Goal: Transaction & Acquisition: Purchase product/service

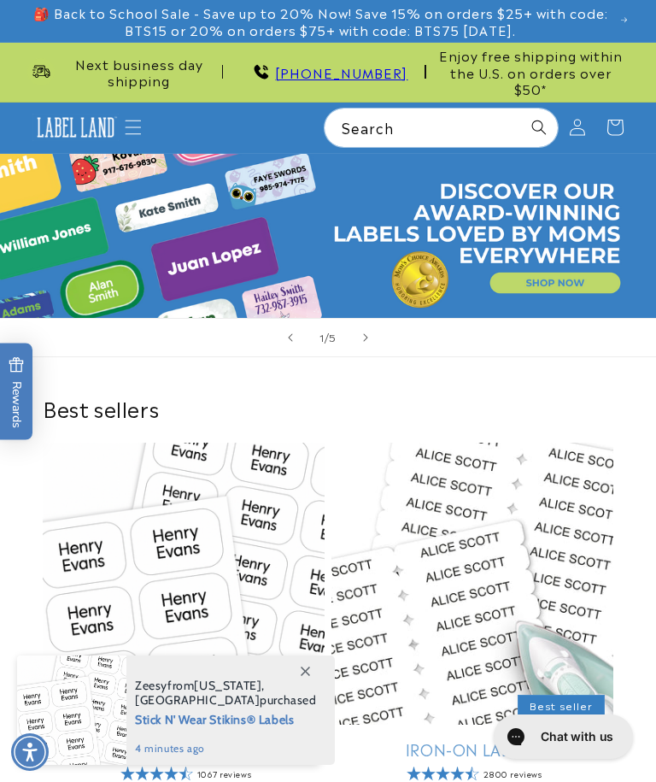
click at [620, 21] on p "🎒 Back to School Sale - Save up to 20% Now! Save 15% on orders $25+ with code: …" at bounding box center [328, 21] width 602 height 42
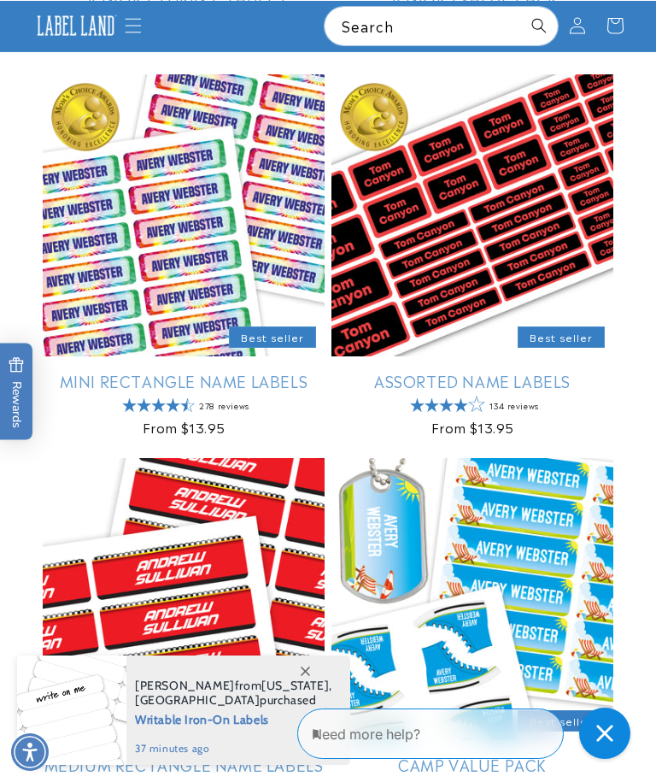
scroll to position [1772, 0]
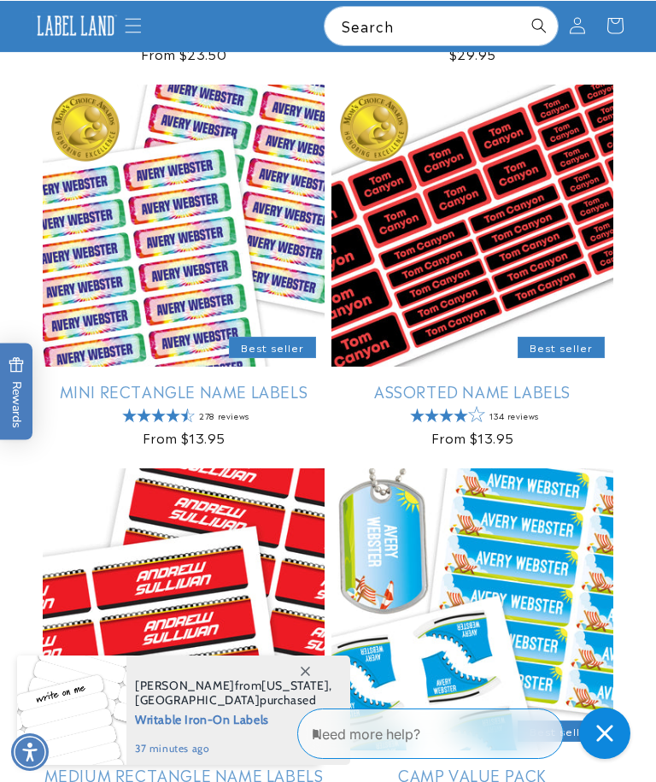
click at [287, 381] on link "Mini Rectangle Name Labels" at bounding box center [184, 391] width 282 height 20
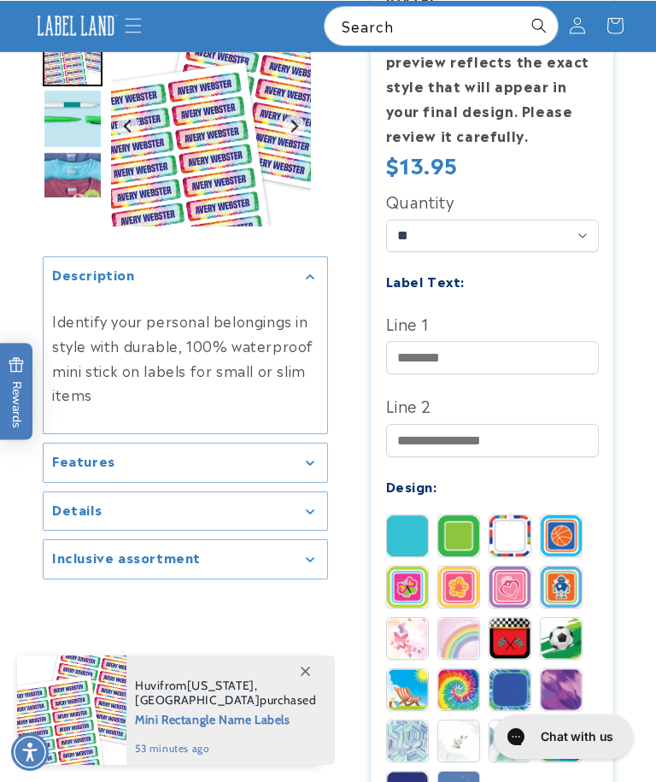
scroll to position [477, 0]
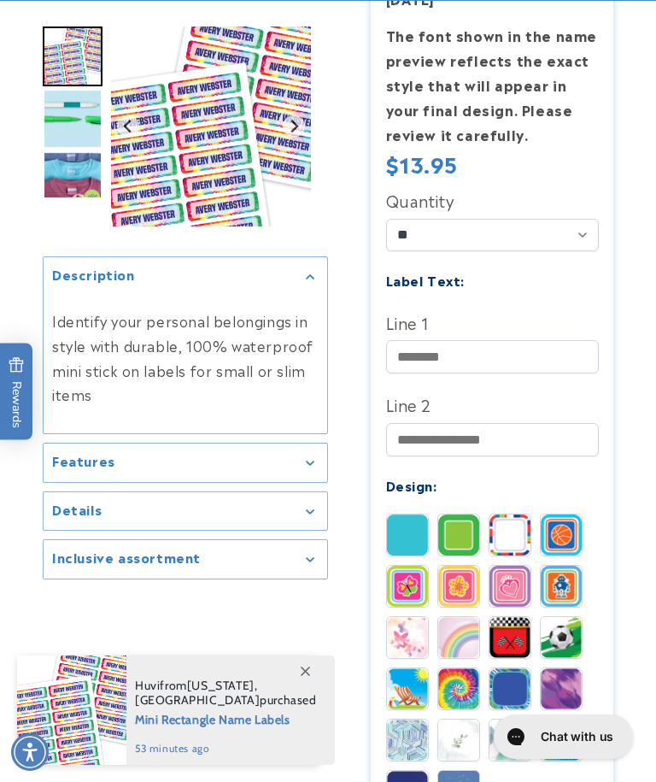
click at [409, 624] on img at bounding box center [407, 637] width 41 height 41
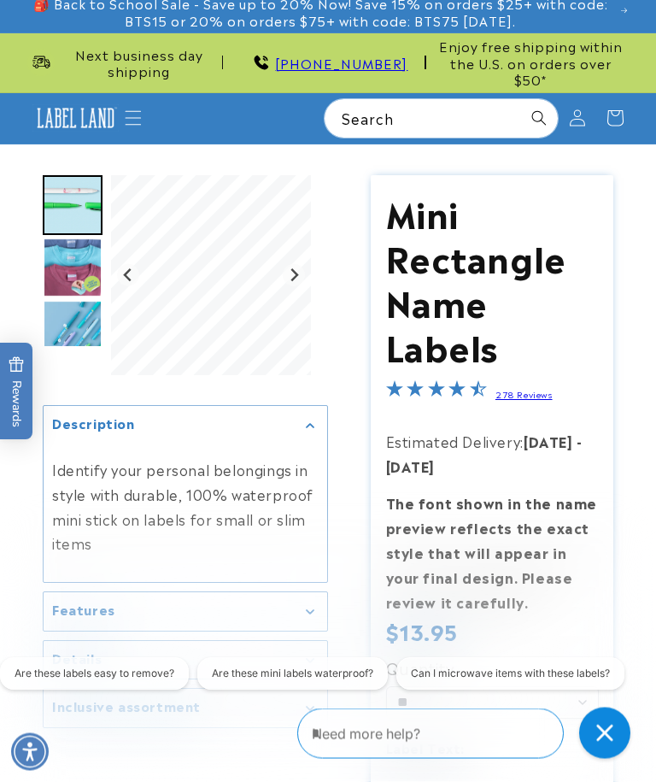
scroll to position [0, 0]
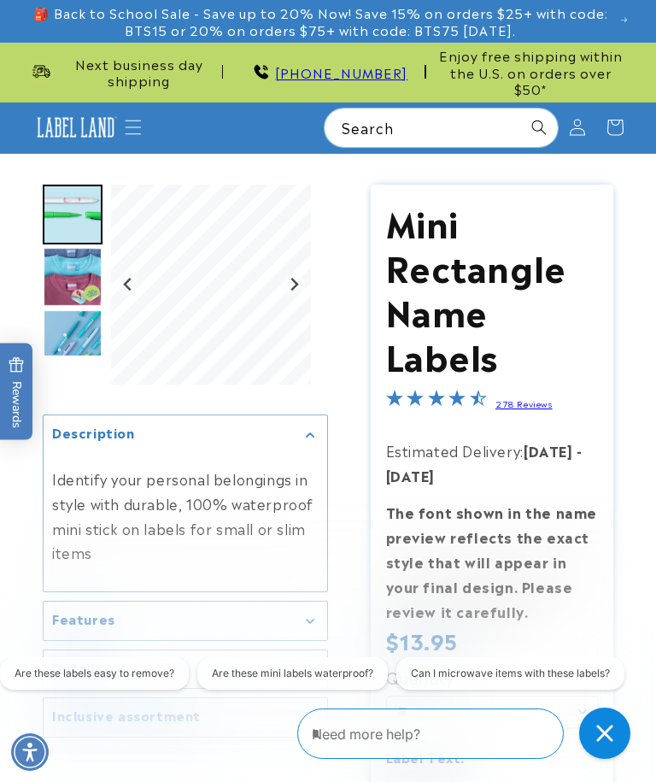
click at [62, 262] on img "Go to slide 3" at bounding box center [73, 277] width 60 height 60
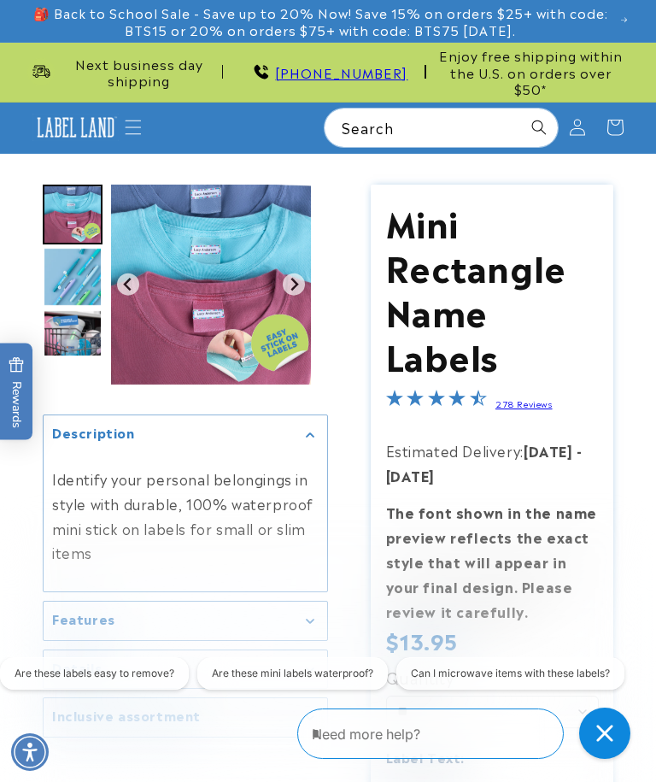
click at [62, 309] on img "Go to slide 5" at bounding box center [73, 339] width 60 height 60
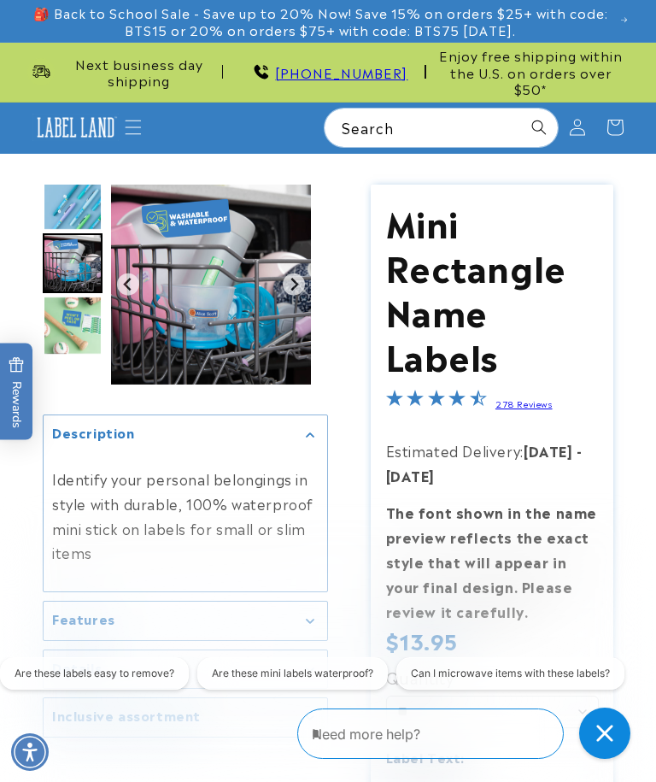
click at [58, 300] on img "Go to slide 6" at bounding box center [73, 326] width 60 height 60
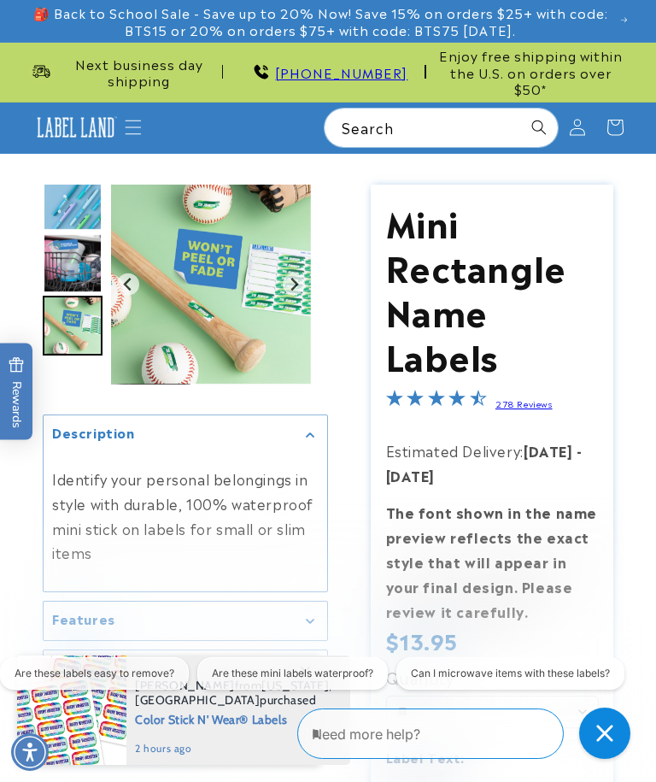
click at [69, 256] on img "Go to slide 5" at bounding box center [73, 263] width 60 height 60
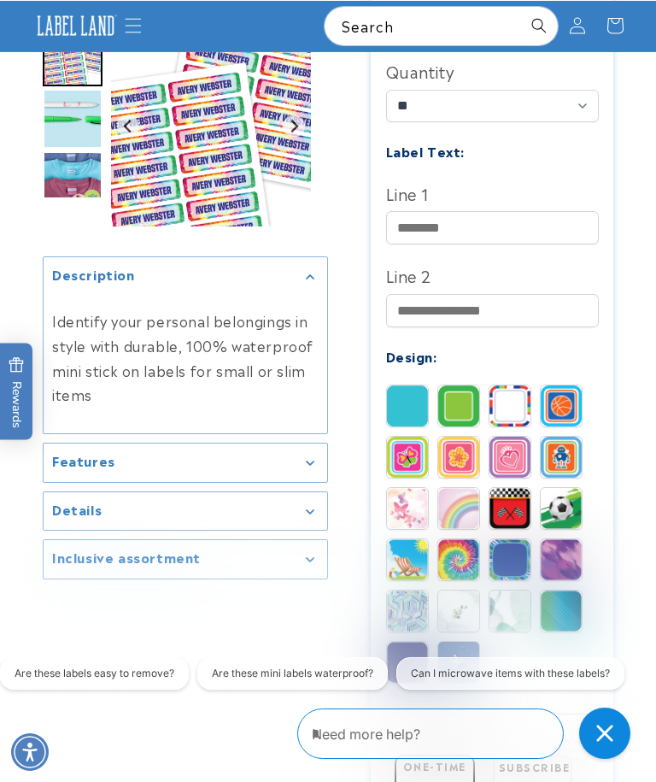
scroll to position [603, 0]
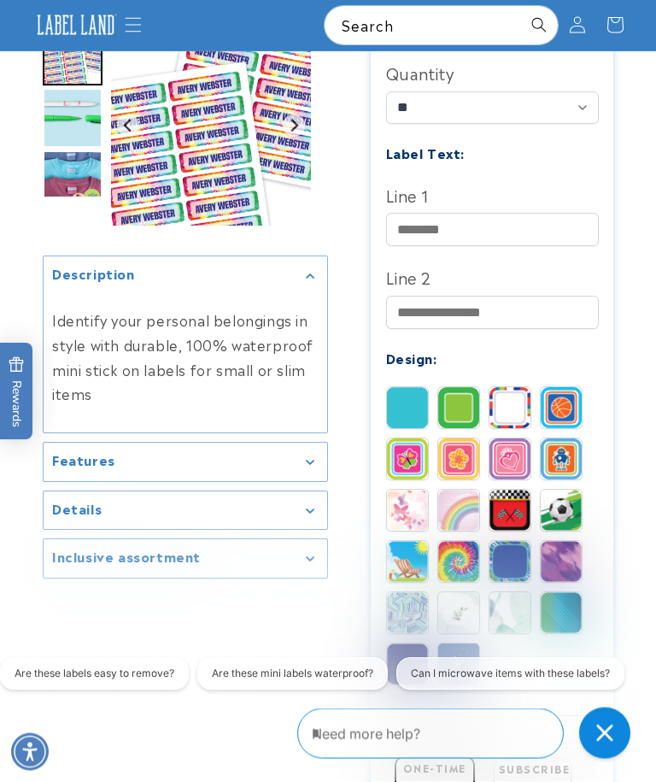
click at [456, 495] on img at bounding box center [458, 511] width 41 height 41
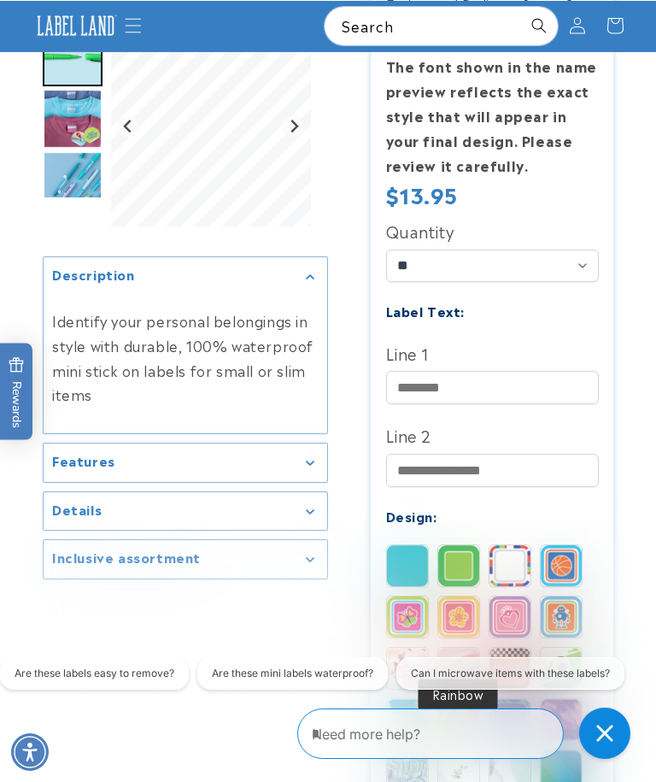
scroll to position [445, 0]
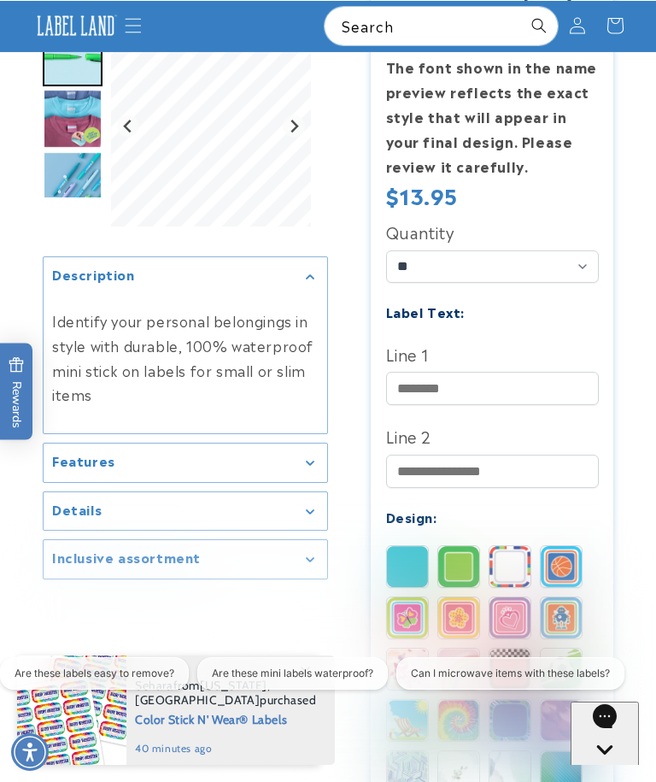
click at [415, 649] on img at bounding box center [407, 669] width 41 height 41
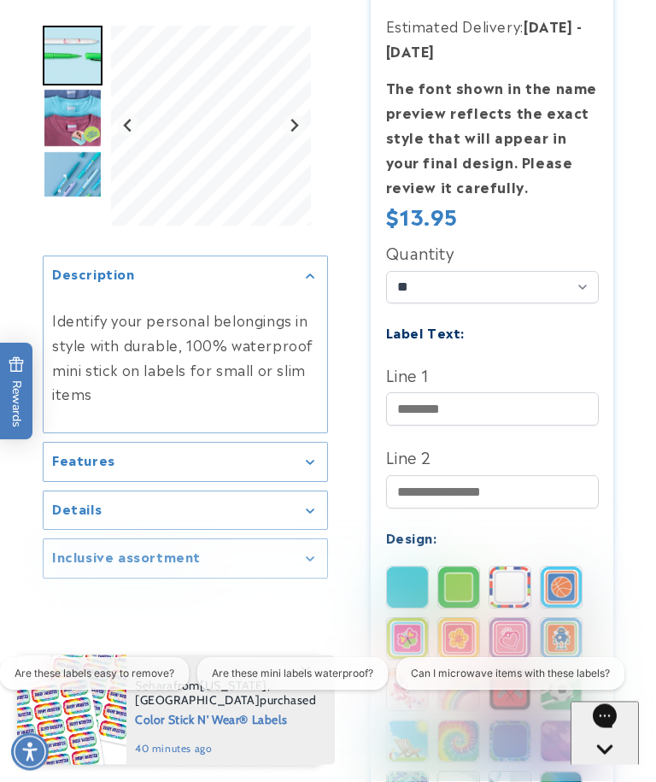
scroll to position [426, 0]
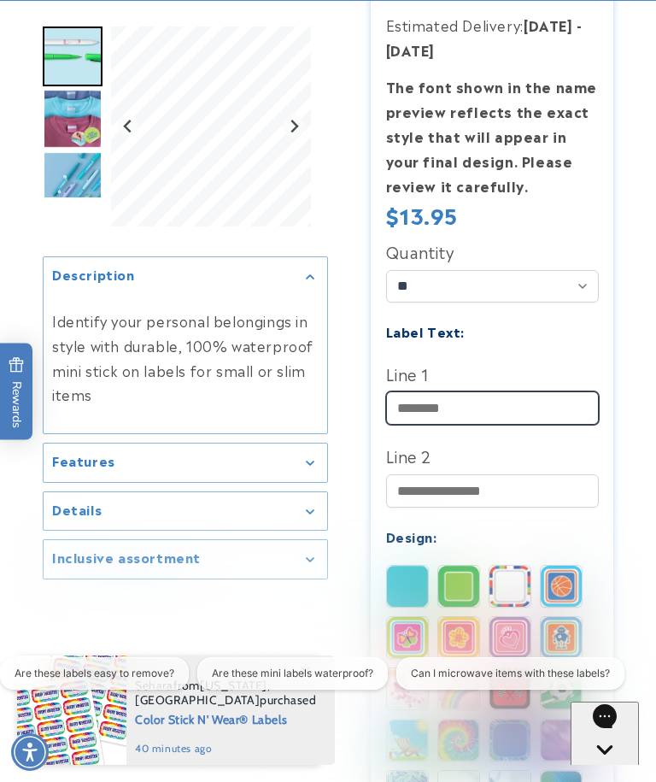
click at [530, 391] on input "Line 1" at bounding box center [492, 407] width 213 height 33
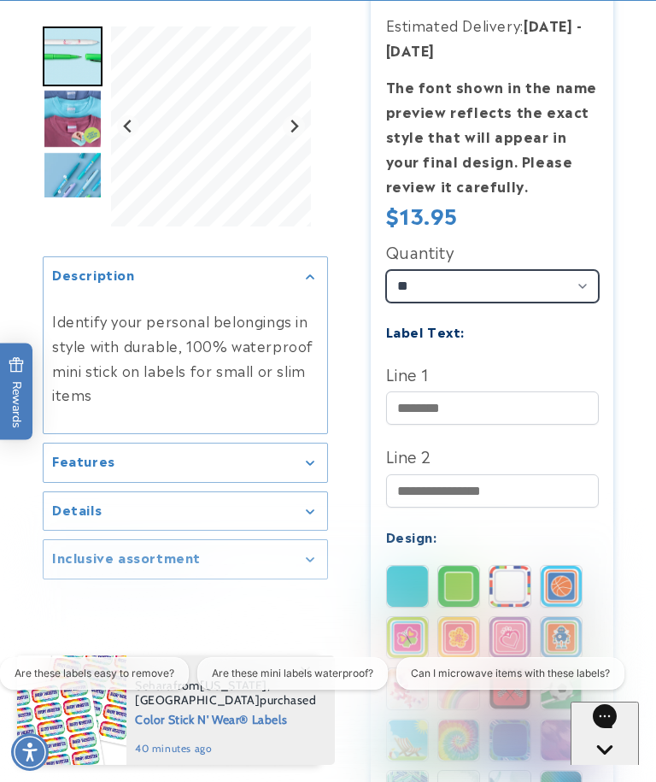
click at [577, 270] on select "** ** **" at bounding box center [492, 286] width 213 height 32
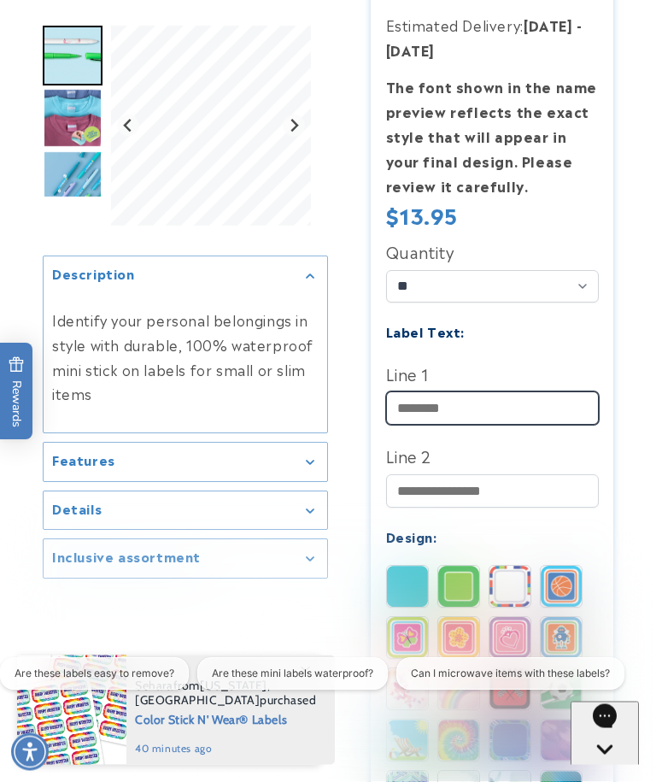
click at [491, 395] on input "Line 1" at bounding box center [492, 408] width 213 height 33
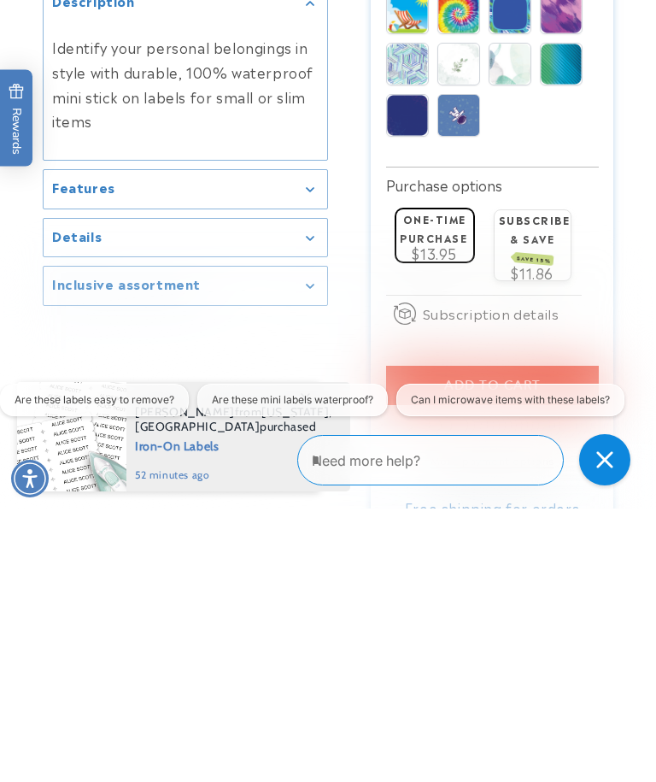
scroll to position [881, 0]
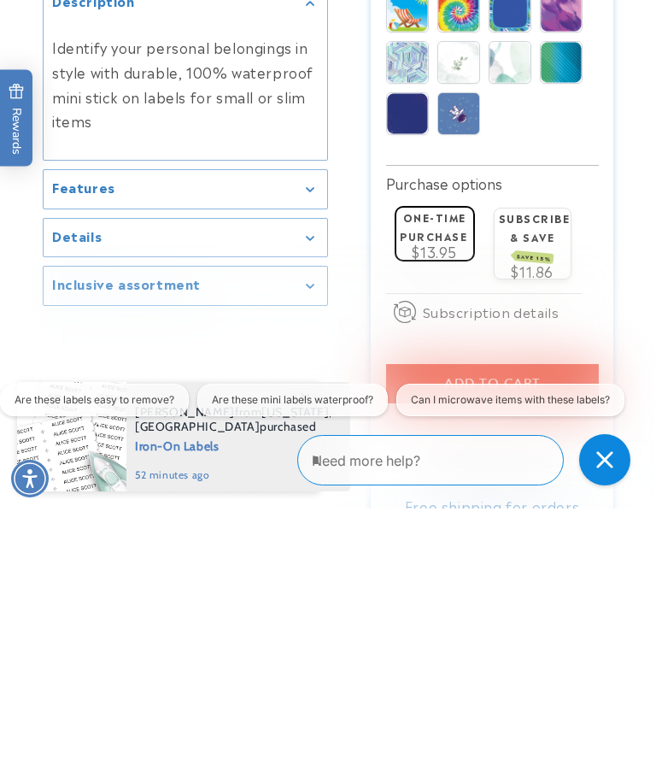
type input "**********"
click at [556, 638] on button "Add to cart" at bounding box center [492, 657] width 213 height 39
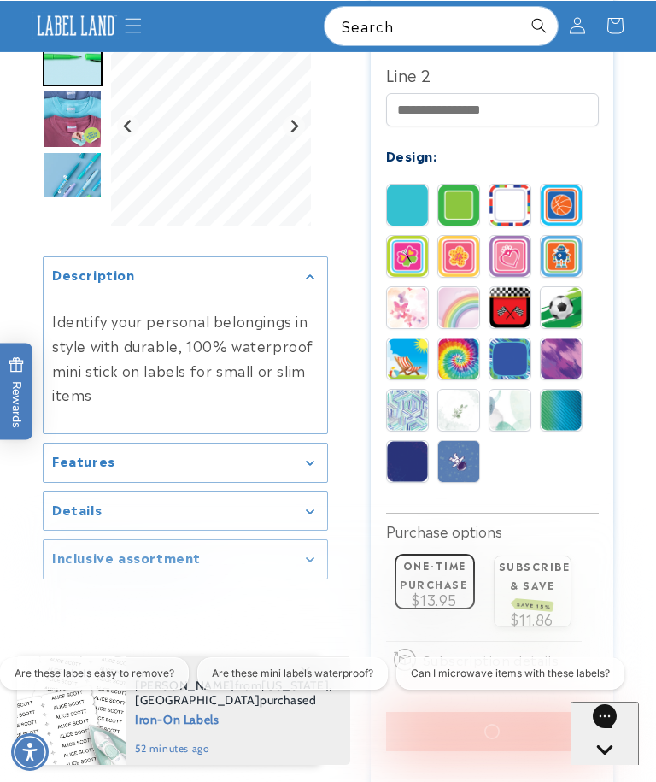
scroll to position [804, 0]
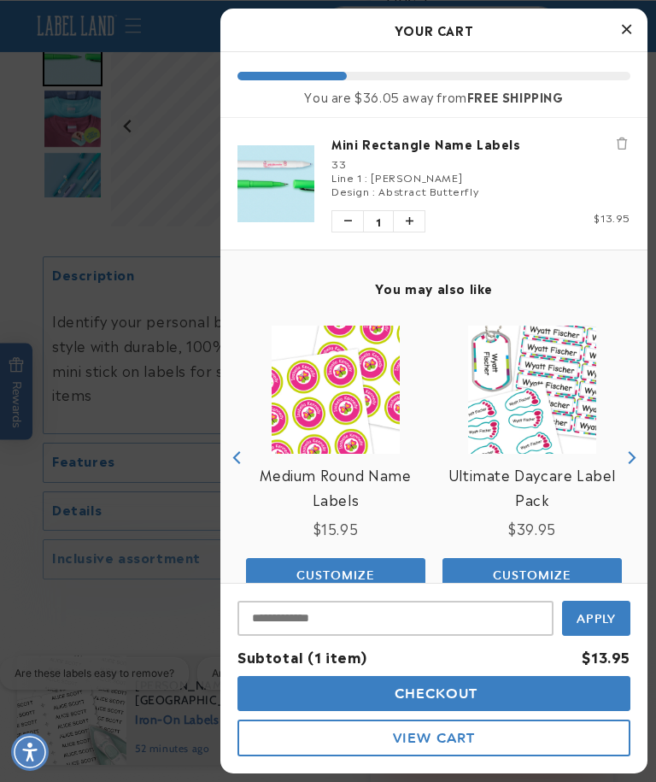
click at [624, 36] on icon "Close Cart" at bounding box center [626, 28] width 9 height 15
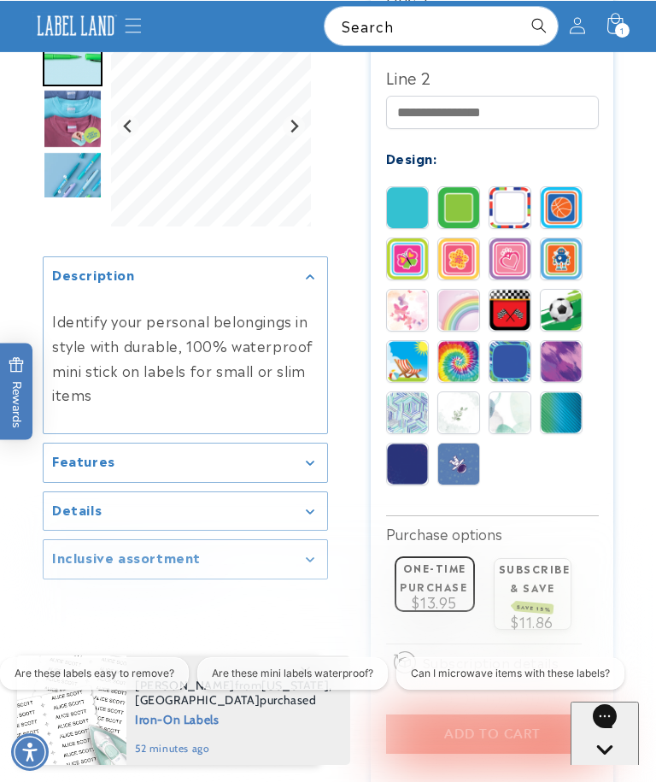
click at [564, 294] on img at bounding box center [561, 310] width 41 height 41
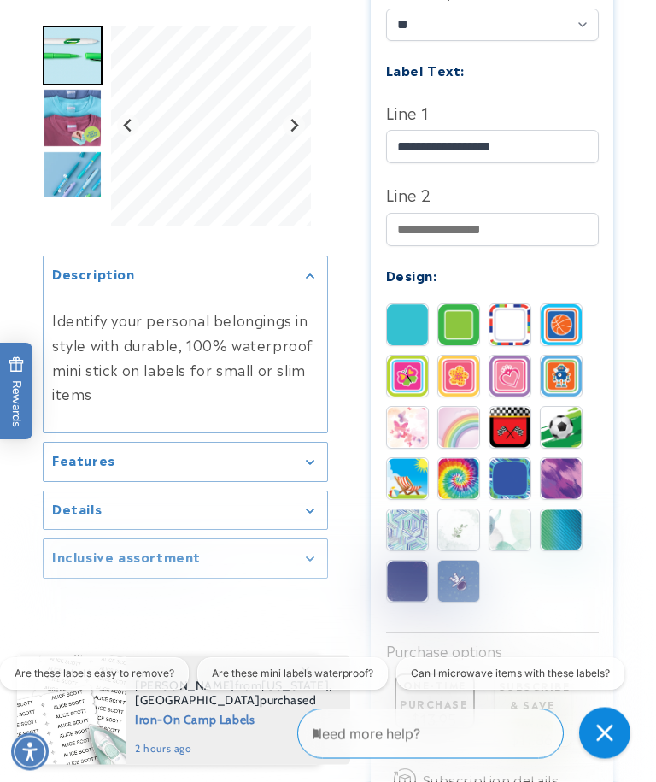
scroll to position [687, 0]
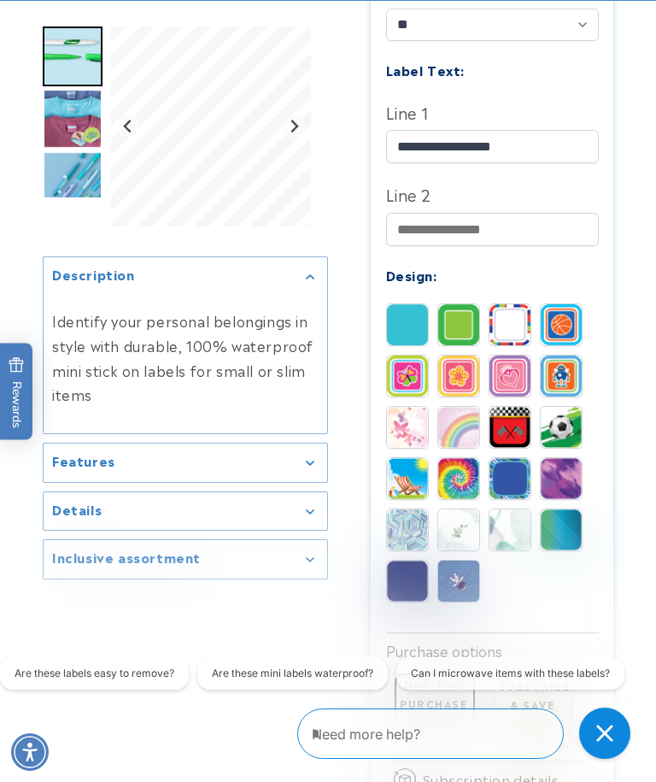
click at [507, 375] on img at bounding box center [510, 376] width 41 height 41
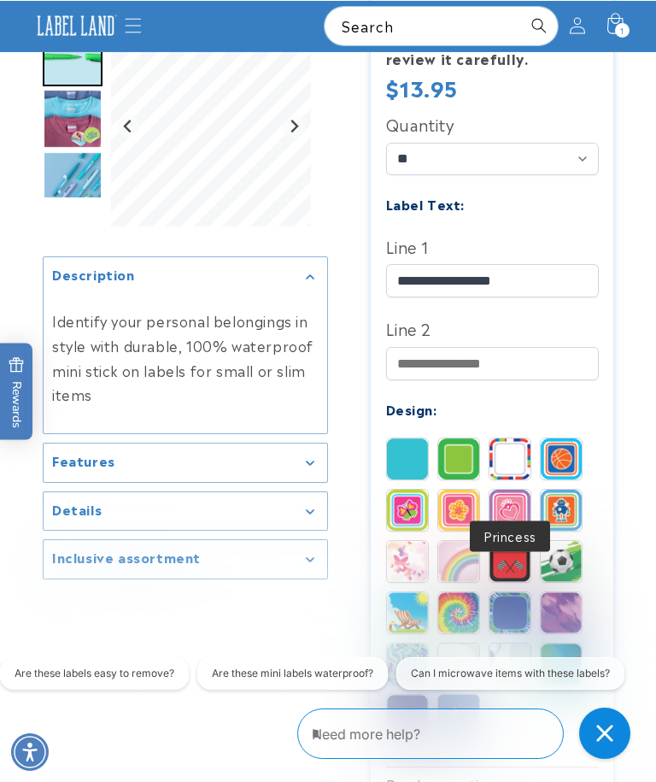
scroll to position [552, 0]
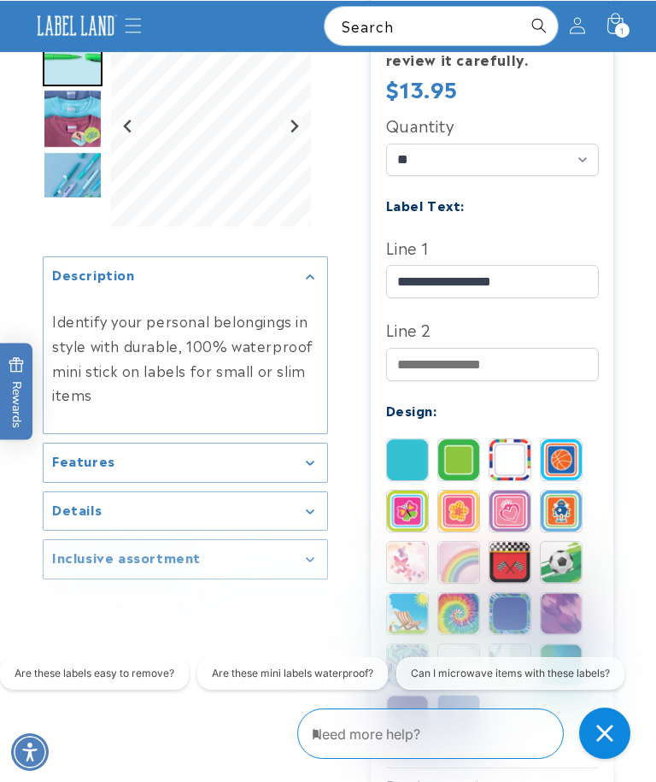
click at [515, 550] on img at bounding box center [510, 562] width 41 height 41
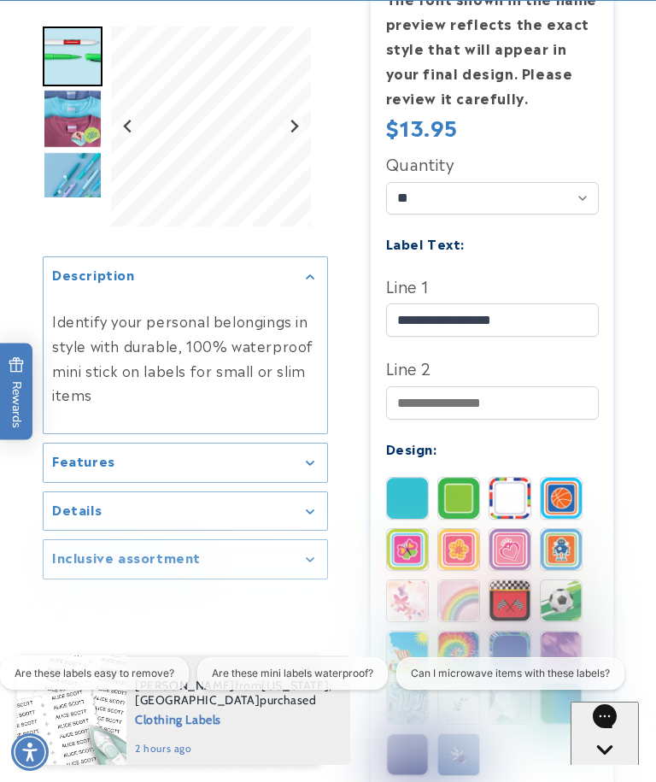
scroll to position [515, 0]
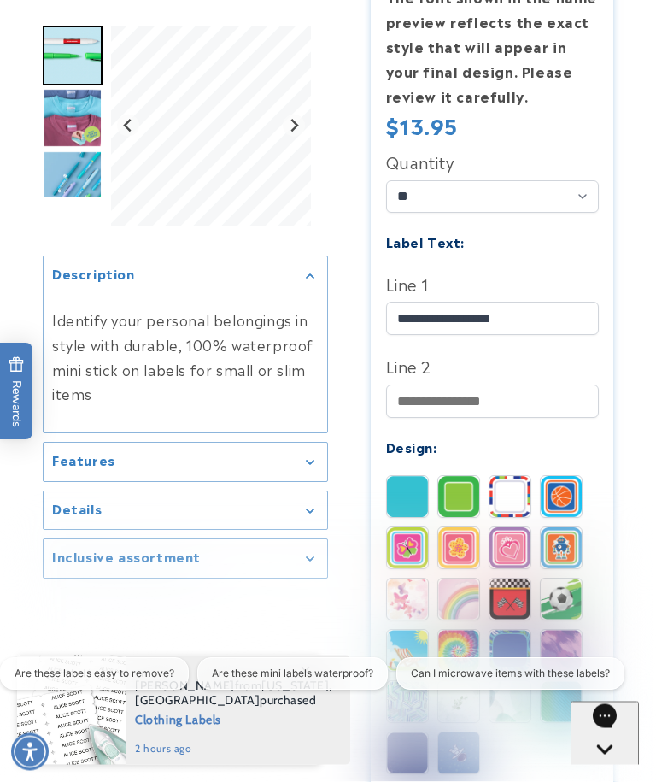
click at [575, 586] on img at bounding box center [561, 600] width 41 height 41
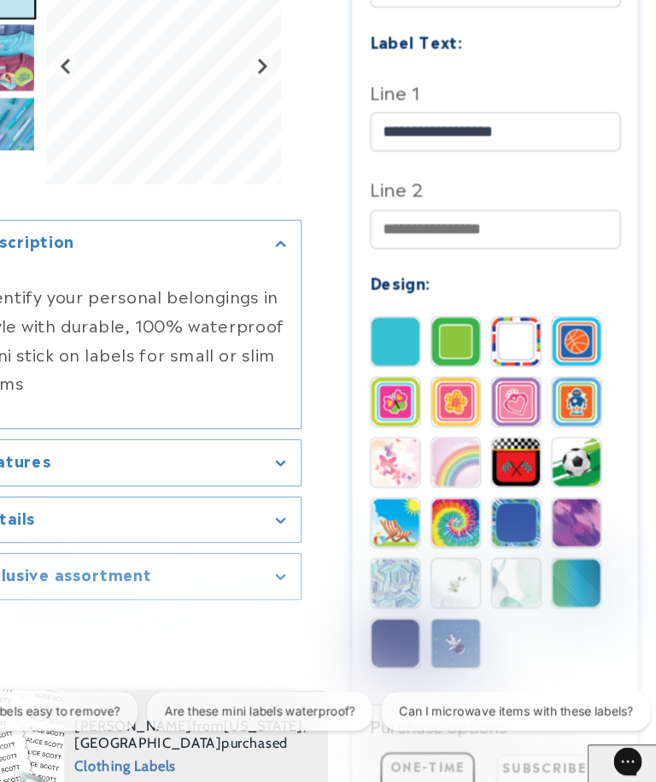
scroll to position [654, 0]
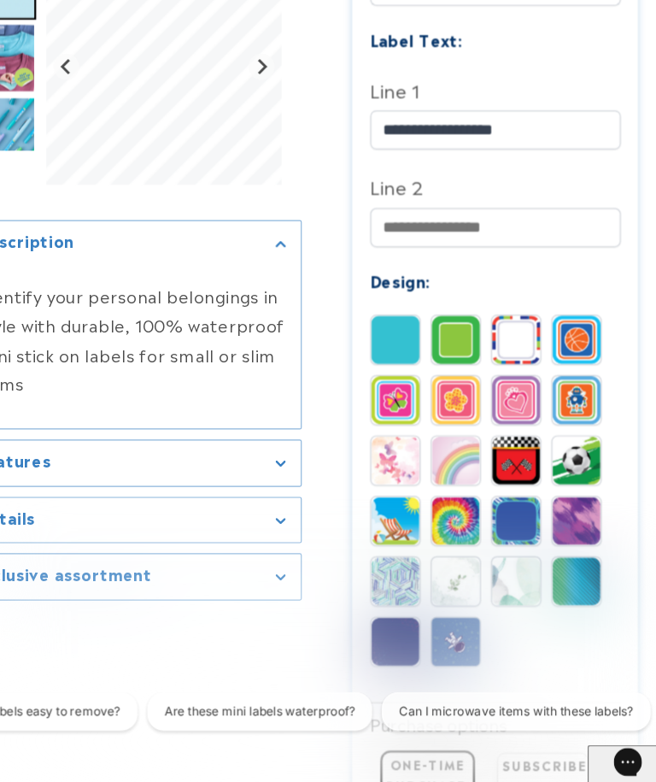
click at [541, 338] on img at bounding box center [561, 358] width 41 height 41
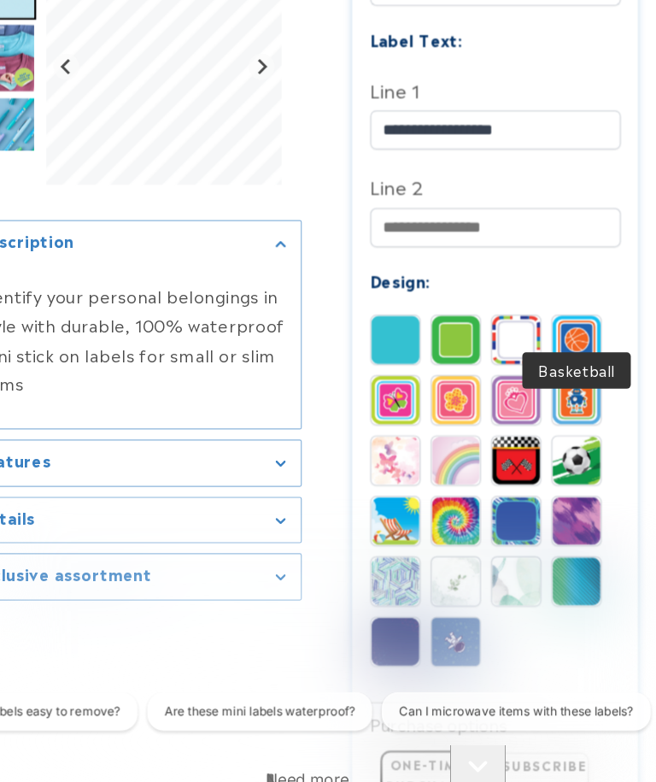
click at [541, 338] on img at bounding box center [561, 358] width 41 height 41
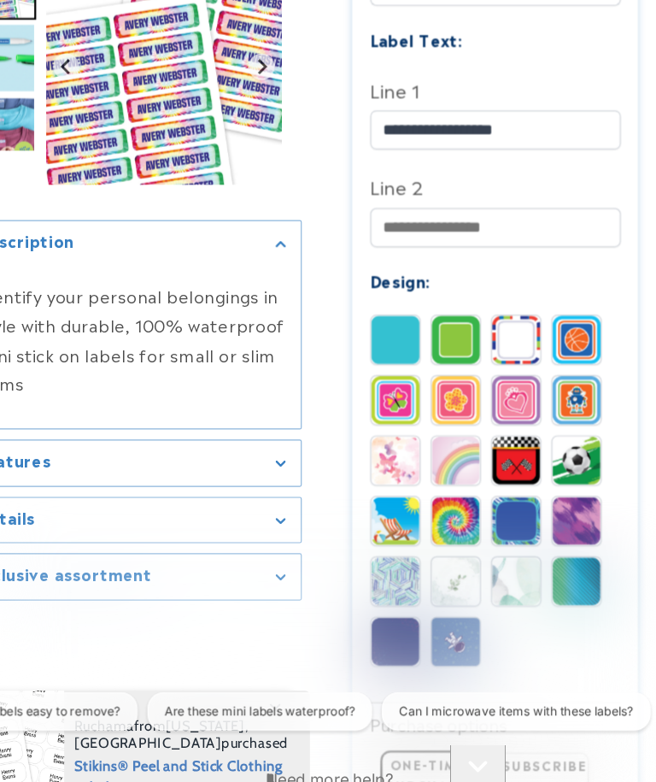
click at [438, 594] on img at bounding box center [458, 614] width 41 height 41
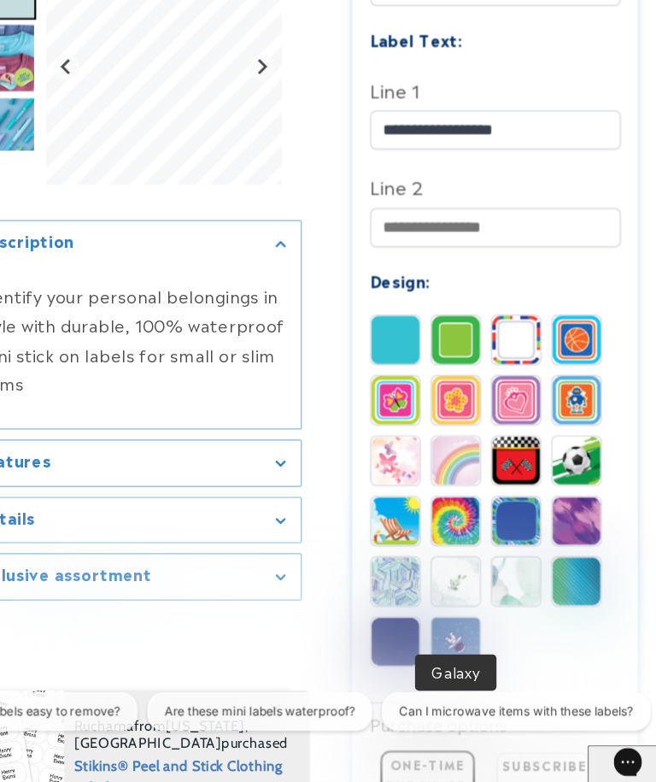
click at [438, 594] on img at bounding box center [458, 614] width 41 height 41
click at [541, 543] on img at bounding box center [561, 563] width 41 height 41
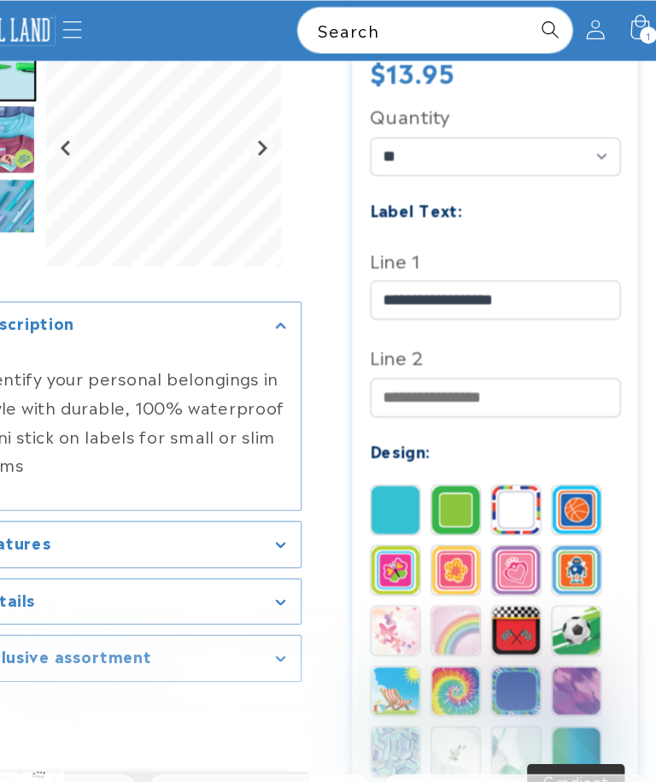
scroll to position [578, 0]
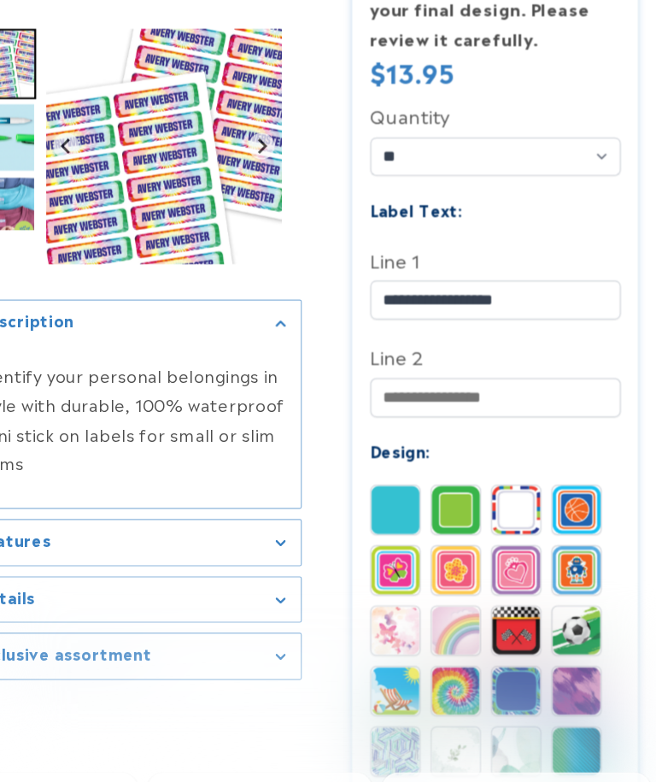
click at [541, 628] on img at bounding box center [561, 639] width 41 height 41
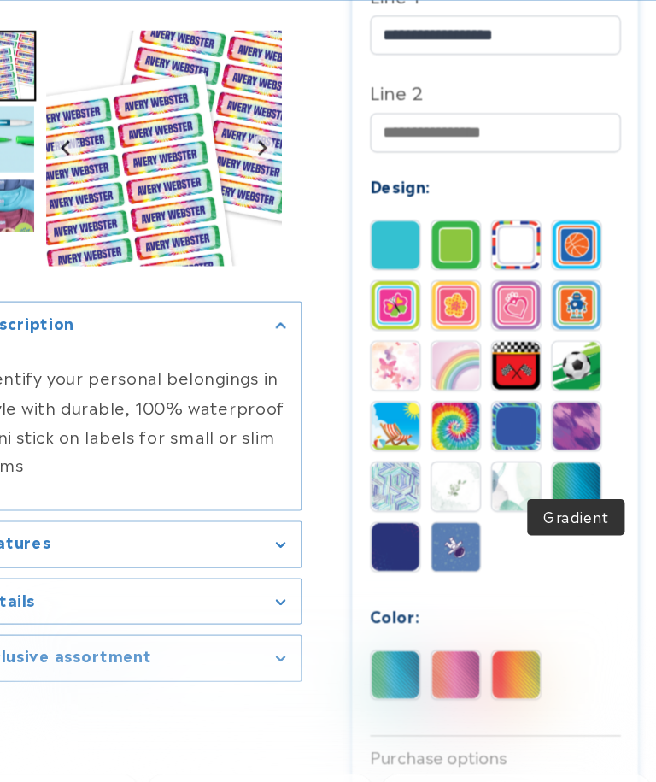
scroll to position [774, 0]
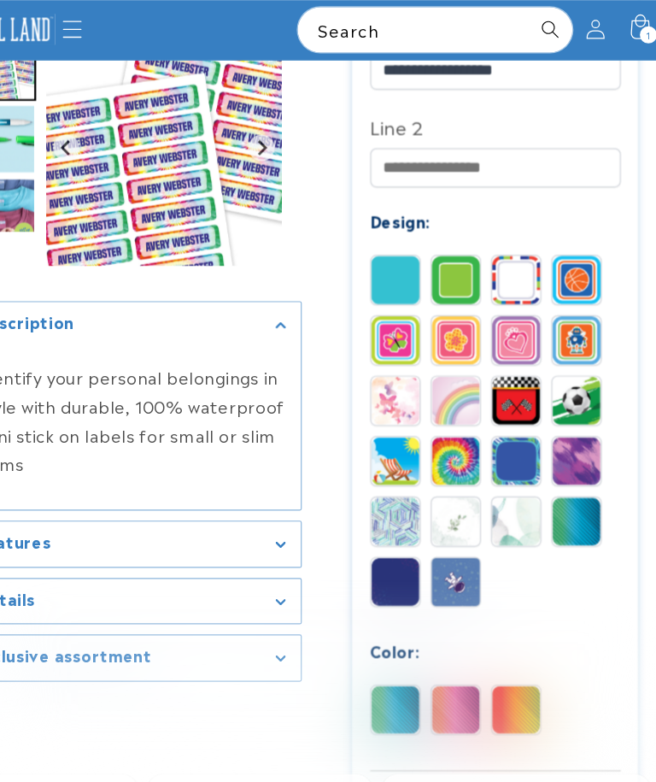
click at [43, 125] on img "Go to slide 2" at bounding box center [73, 118] width 60 height 60
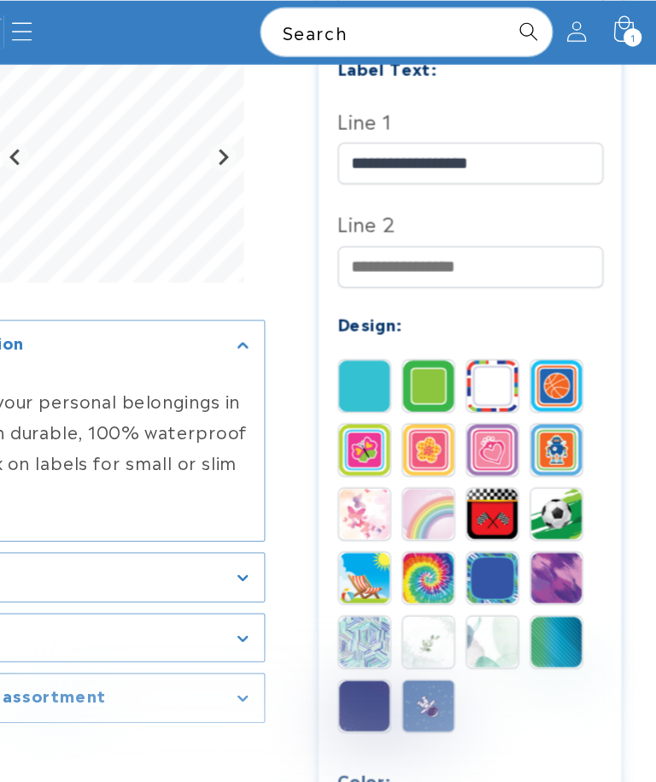
scroll to position [677, 0]
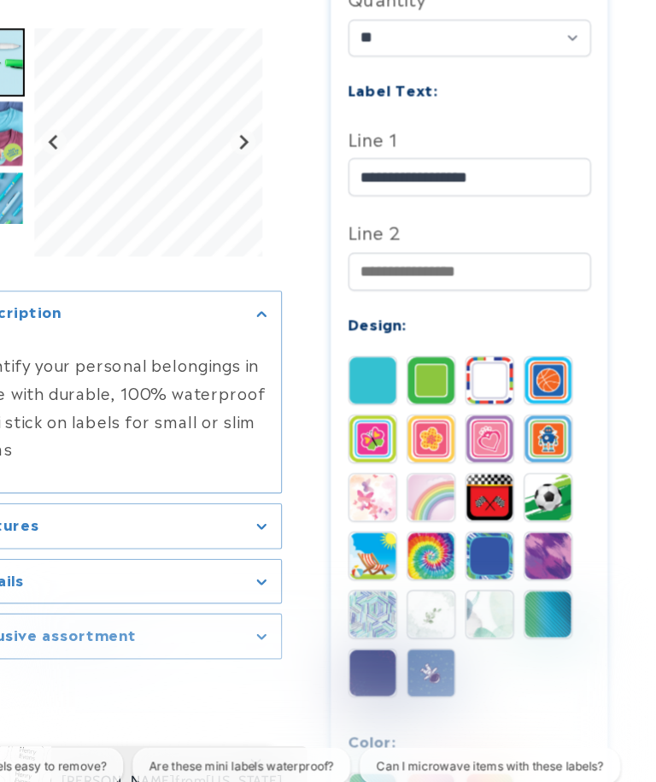
click at [541, 433] on img at bounding box center [561, 437] width 41 height 41
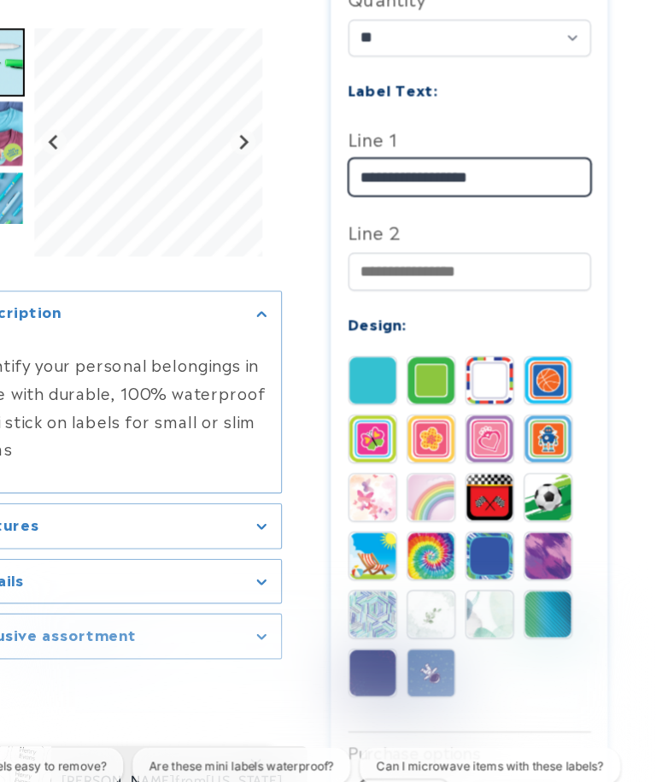
click at [386, 140] on input "**********" at bounding box center [492, 156] width 213 height 33
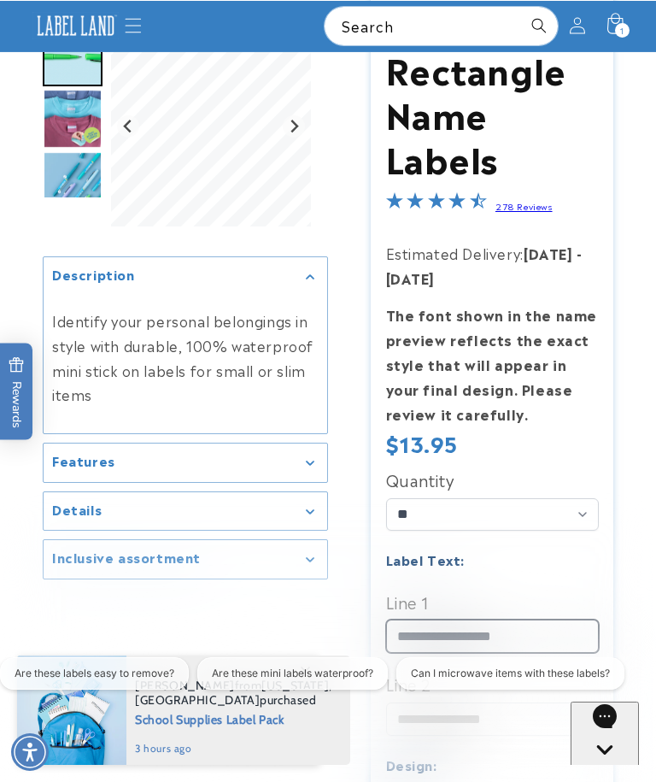
scroll to position [132, 0]
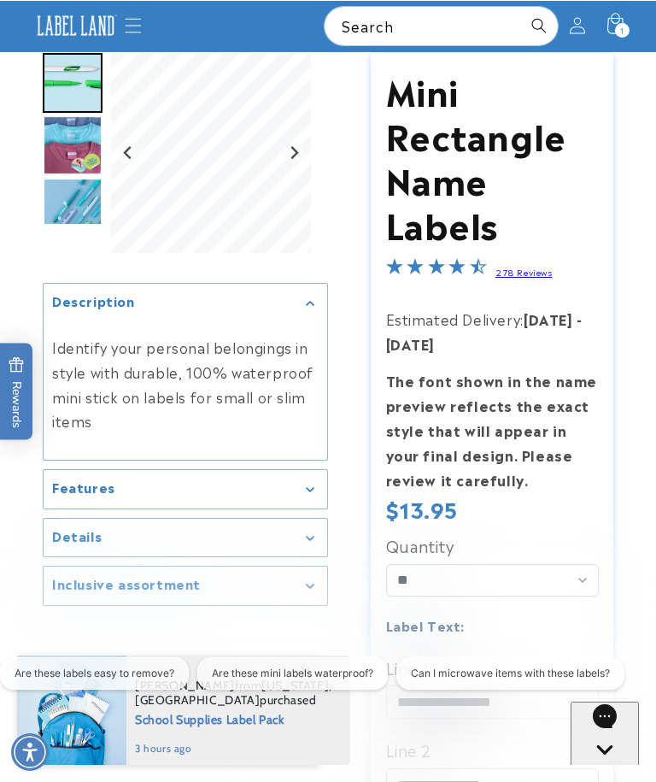
click at [622, 28] on span "1" at bounding box center [623, 30] width 4 height 15
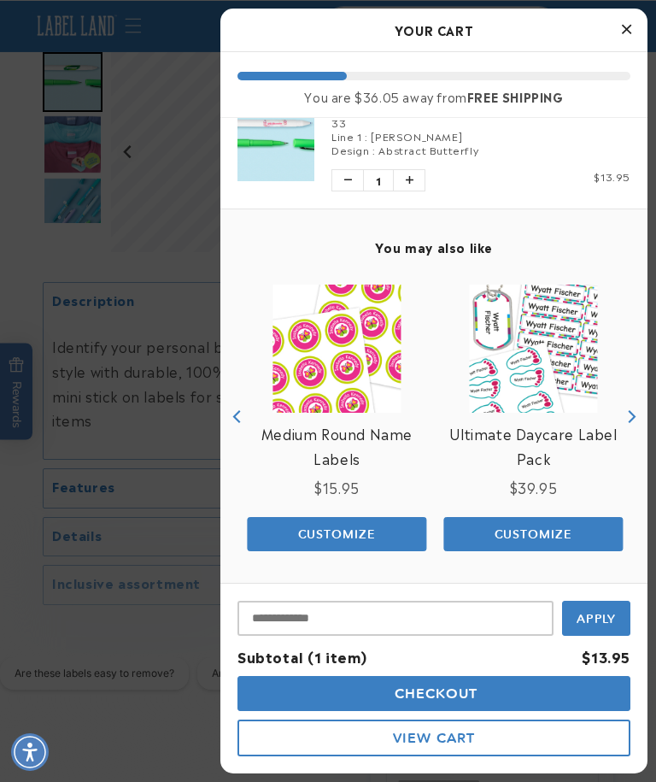
scroll to position [43, 0]
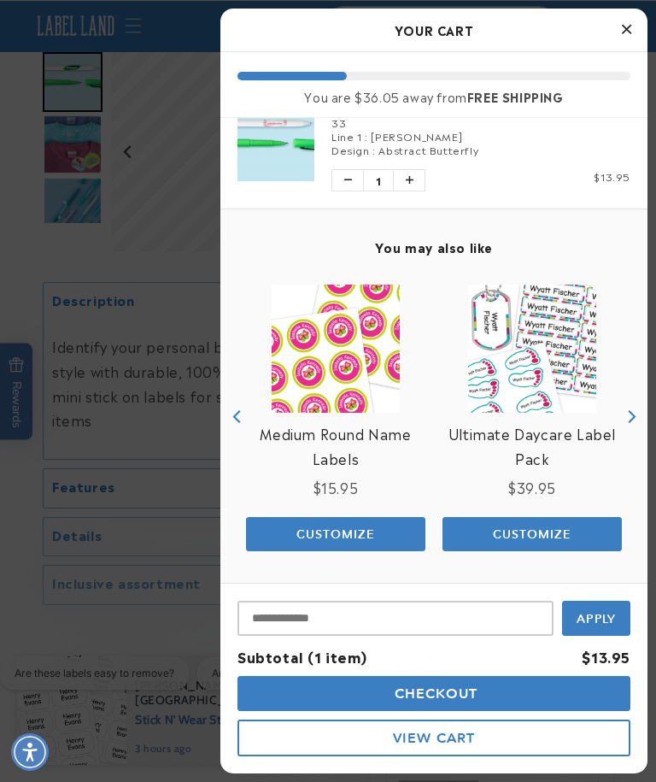
click at [511, 685] on button "Checkout" at bounding box center [434, 693] width 393 height 35
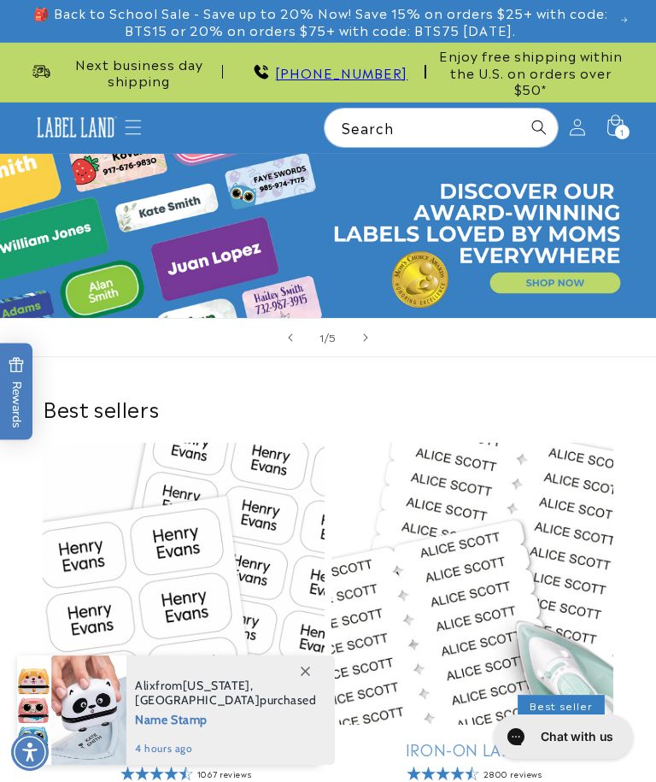
click at [126, 109] on span "Menu" at bounding box center [134, 128] width 38 height 38
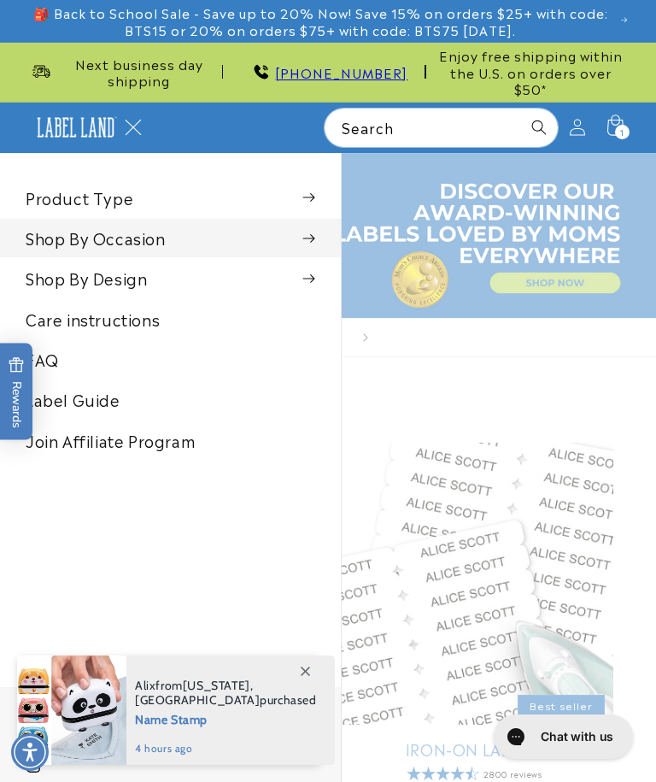
click at [313, 230] on span at bounding box center [309, 238] width 13 height 17
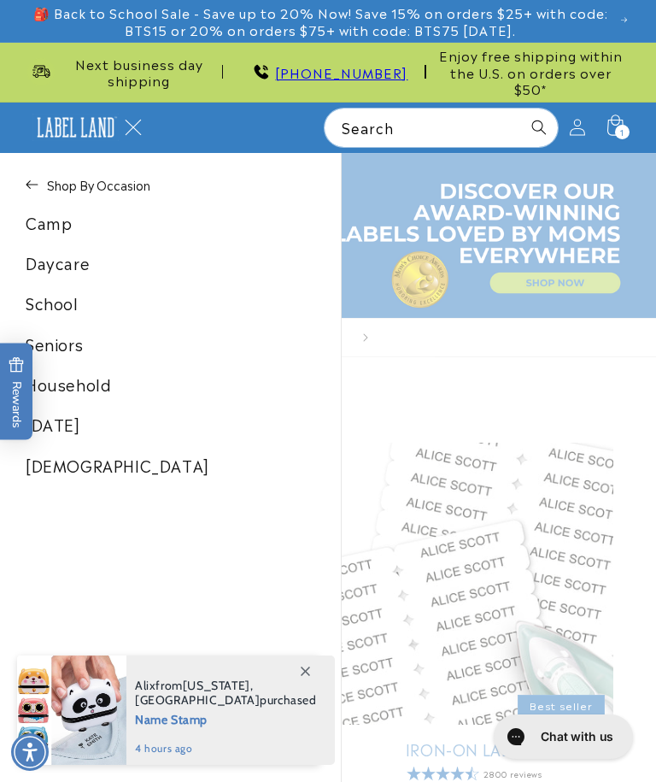
click at [34, 285] on link "School" at bounding box center [170, 303] width 341 height 38
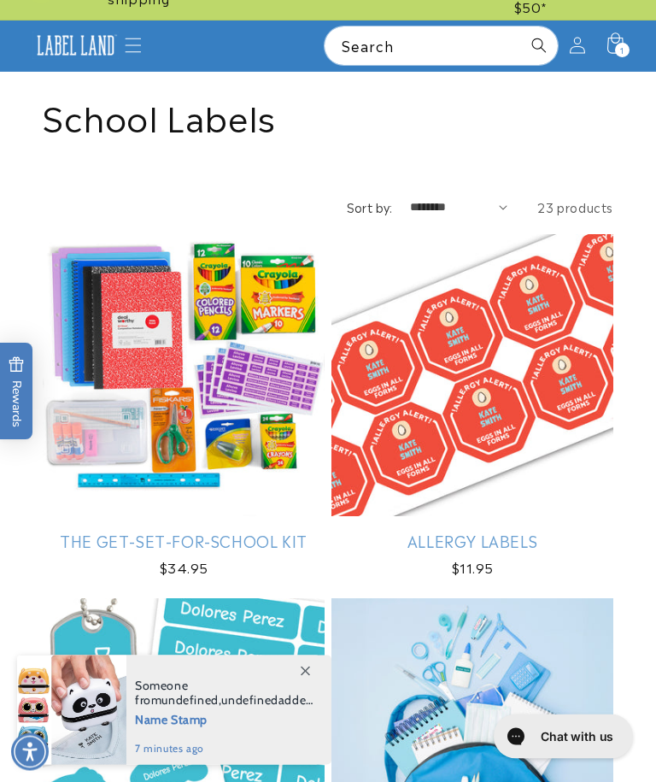
scroll to position [85, 0]
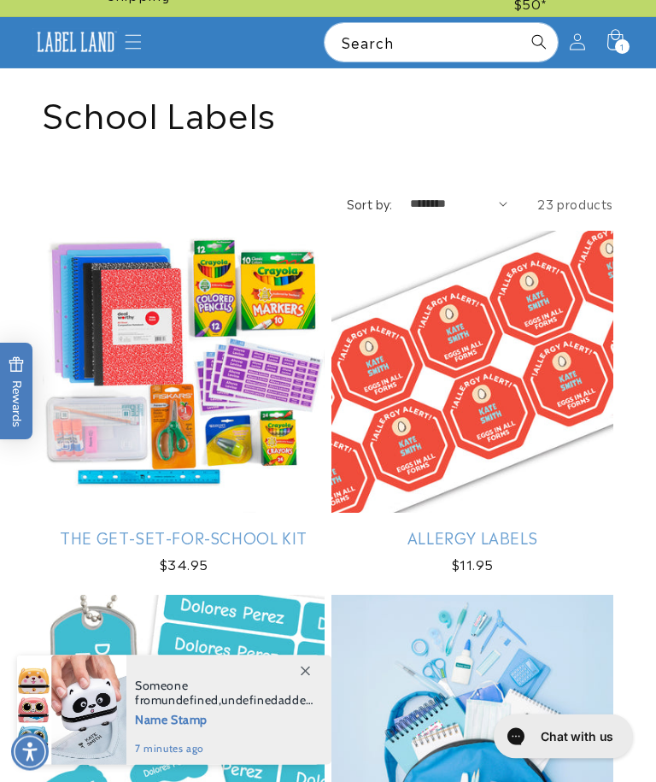
click at [75, 528] on link "The Get-Set-for-School Kit" at bounding box center [184, 538] width 282 height 20
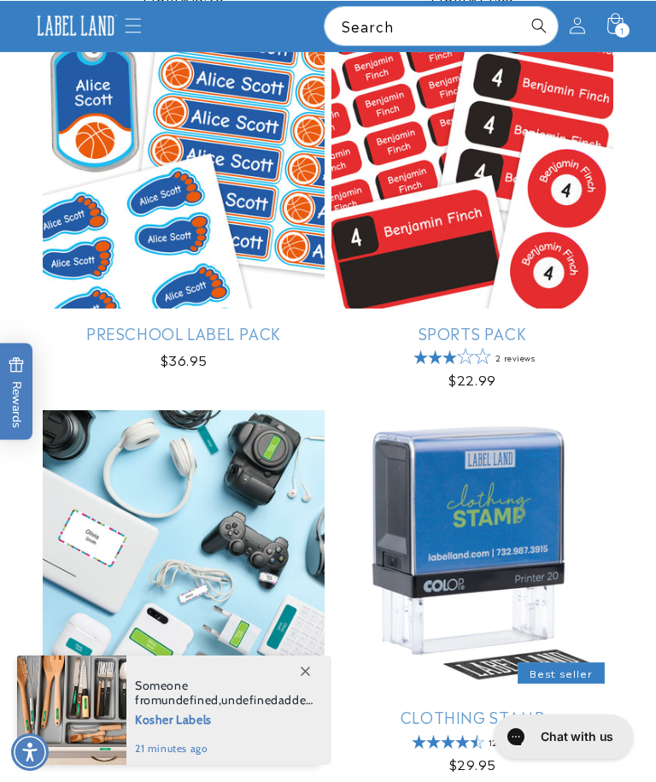
scroll to position [2941, 0]
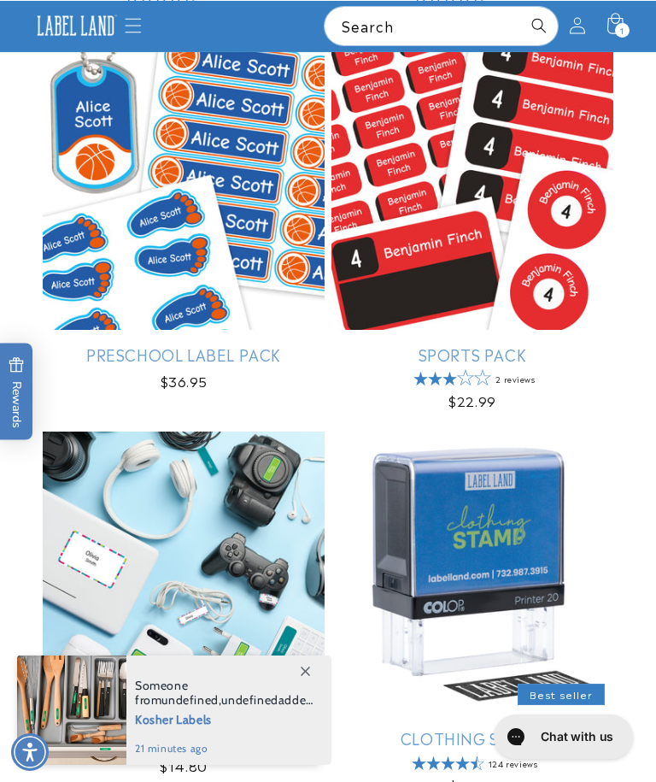
click at [133, 32] on icon "Menu" at bounding box center [134, 25] width 16 height 15
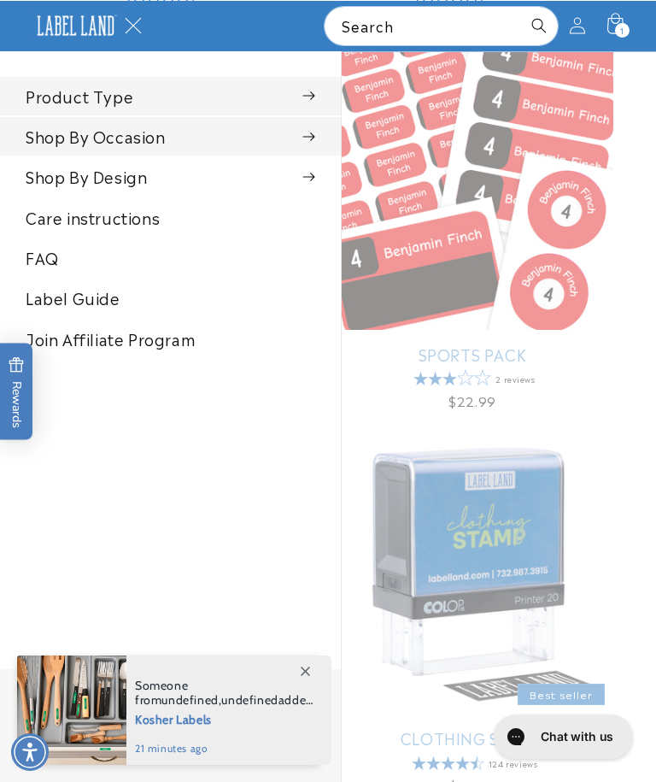
click at [289, 103] on summary "Product Type" at bounding box center [170, 95] width 341 height 38
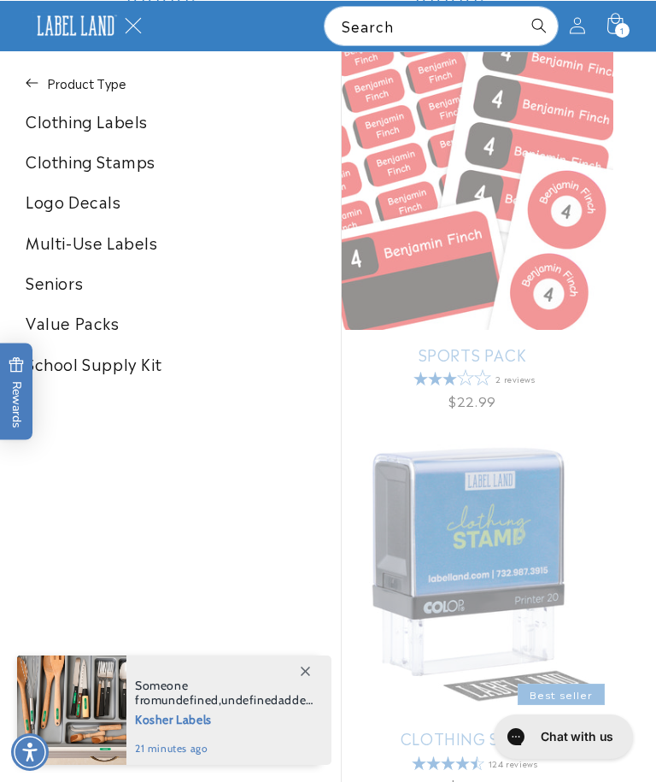
click at [43, 249] on link "Multi-Use Labels" at bounding box center [170, 241] width 341 height 38
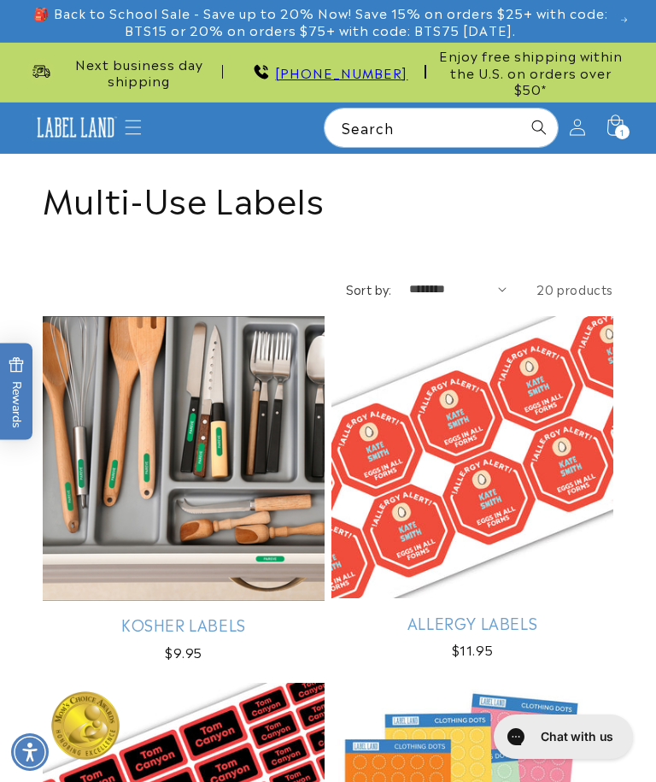
click at [629, 125] on div "1 1 item" at bounding box center [622, 132] width 15 height 15
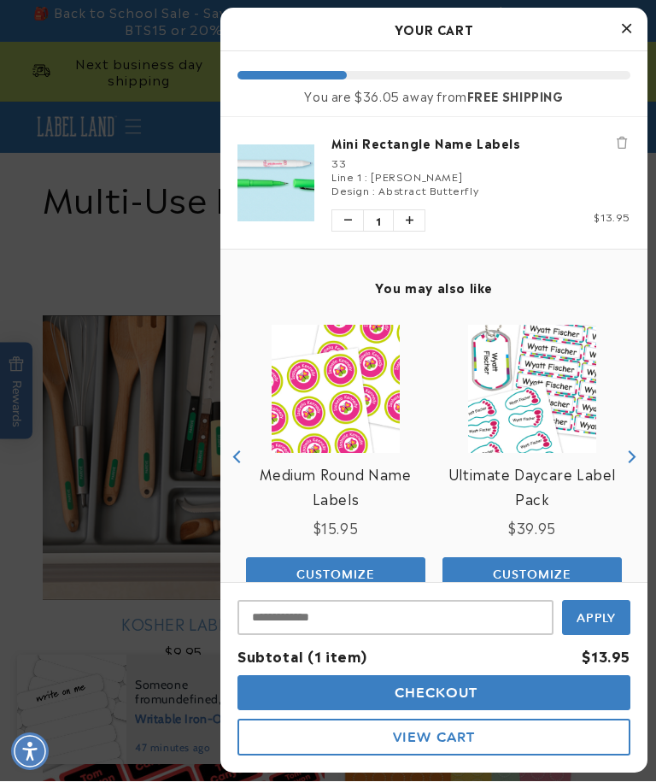
scroll to position [214, 0]
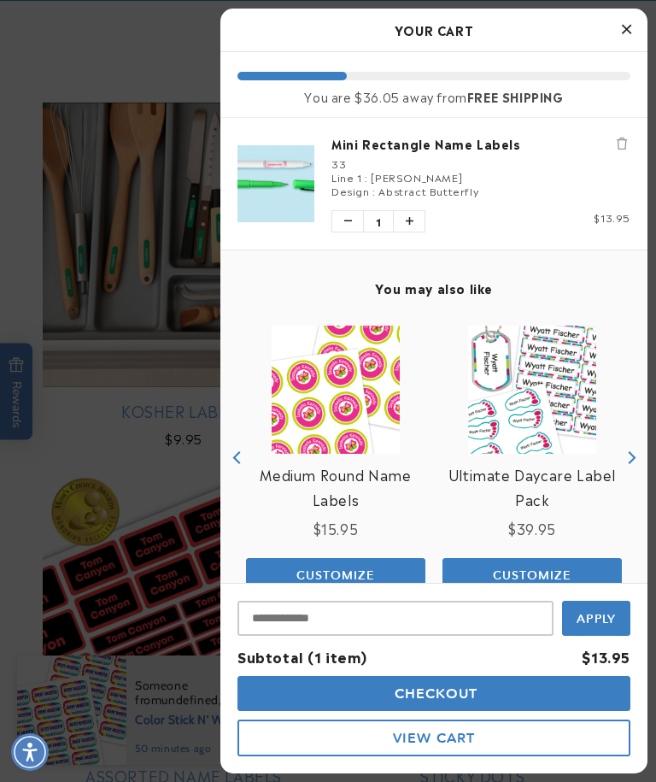
click at [494, 736] on button "View Cart" at bounding box center [434, 738] width 393 height 37
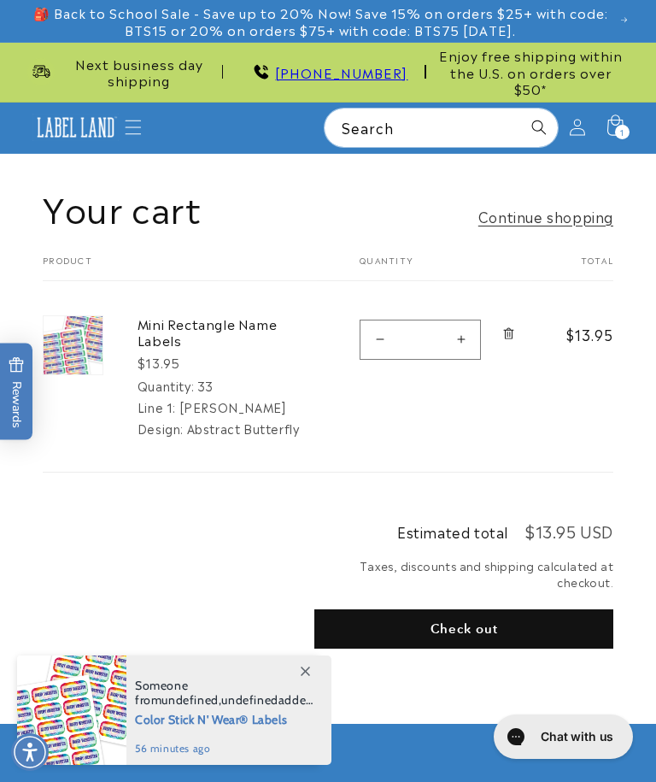
click at [319, 659] on shop-pay-wallet-button at bounding box center [317, 669] width 4 height 21
